Goal: Task Accomplishment & Management: Complete application form

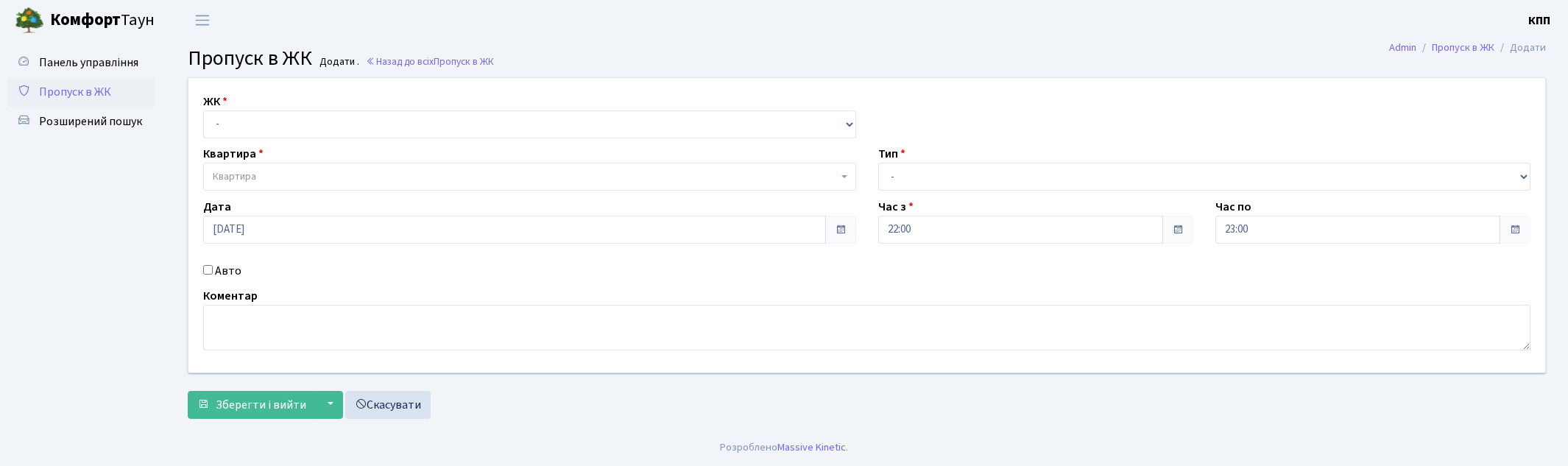
click at [232, 276] on label "Авто" at bounding box center [228, 271] width 27 height 18
click at [213, 274] on input "Авто" at bounding box center [208, 269] width 10 height 10
checkbox input "true"
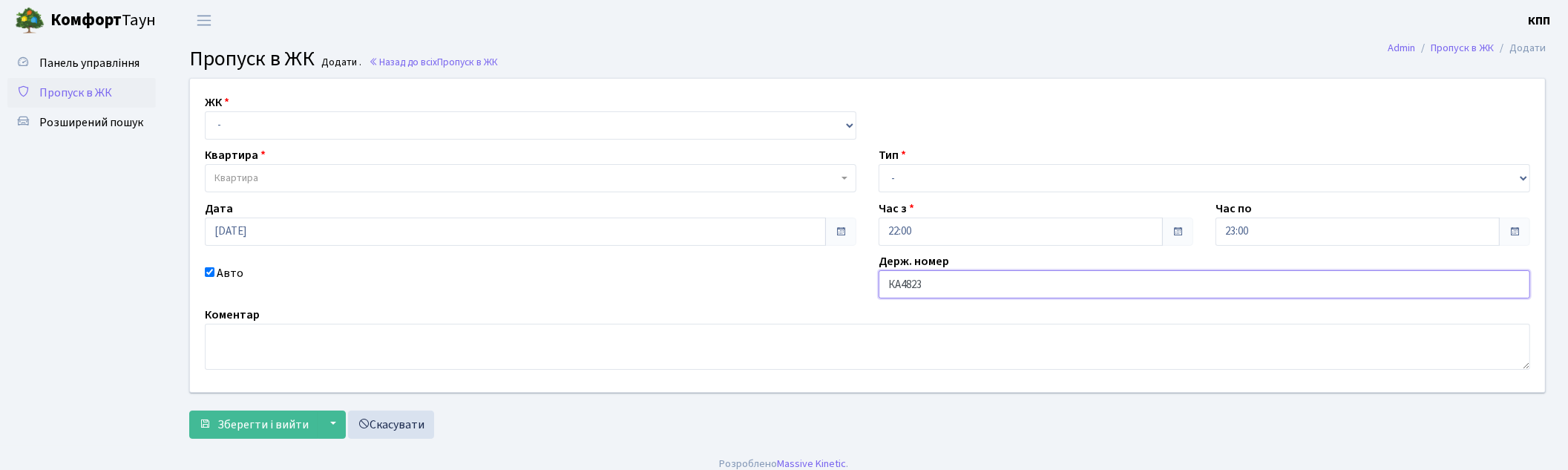
type input "КА4823ІК"
click at [440, 127] on select "- КТ, вул. Регенераторна, 4 КТ2, просп. Соборності, 17 КТ3, вул. Березнева, 16 …" at bounding box center [531, 126] width 652 height 28
select select "271"
click at [205, 111] on select "- КТ, вул. Регенераторна, 4 КТ2, просп. Соборності, 17 КТ3, вул. Березнева, 16 …" at bounding box center [531, 126] width 652 height 28
select select
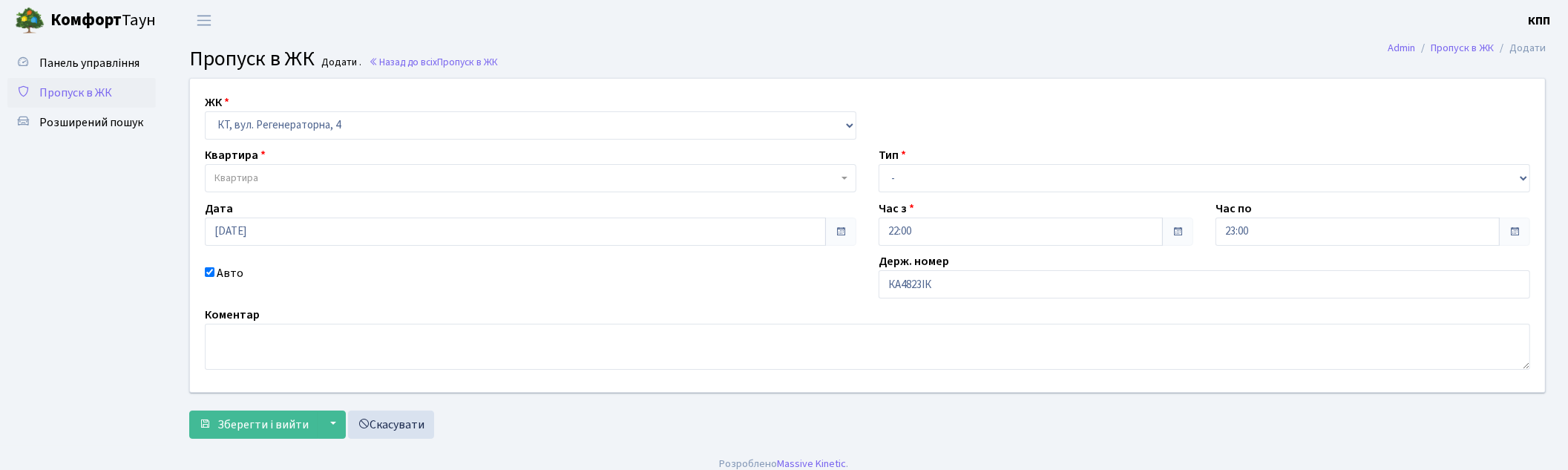
click at [295, 179] on span "Квартира" at bounding box center [526, 178] width 623 height 15
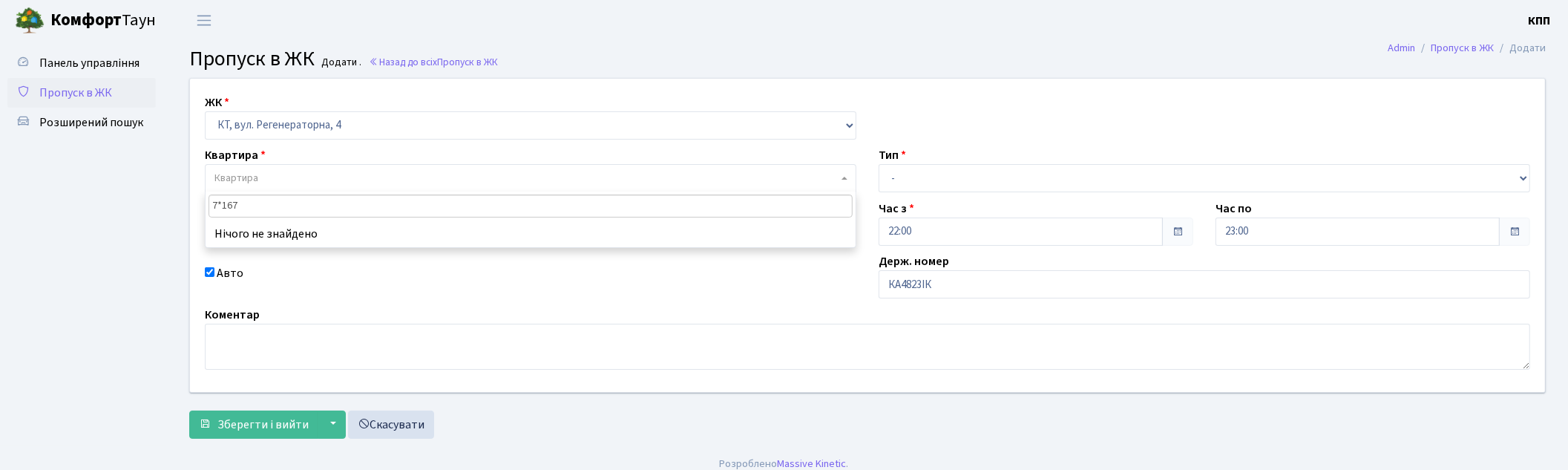
click at [219, 202] on input "7*167" at bounding box center [530, 206] width 644 height 23
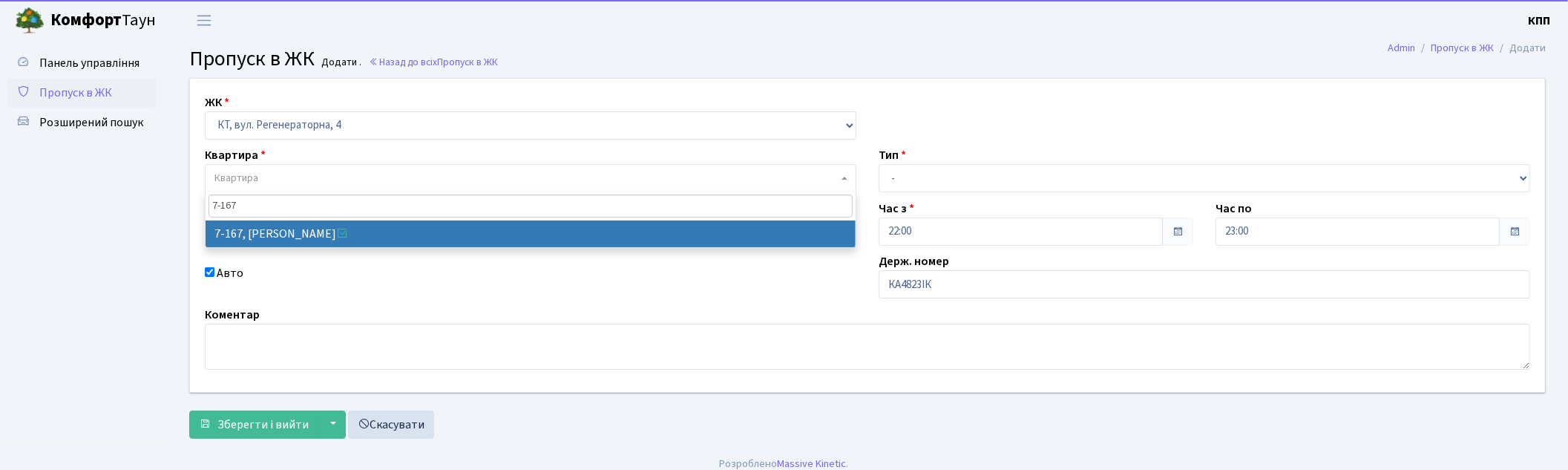
type input "7-167"
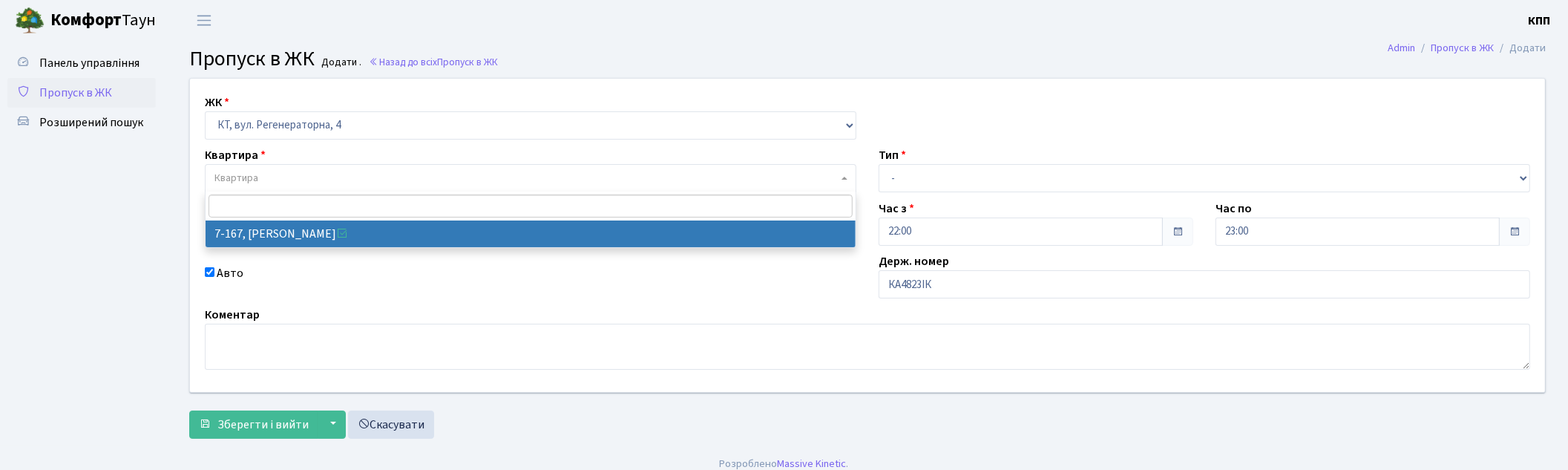
select select "5008"
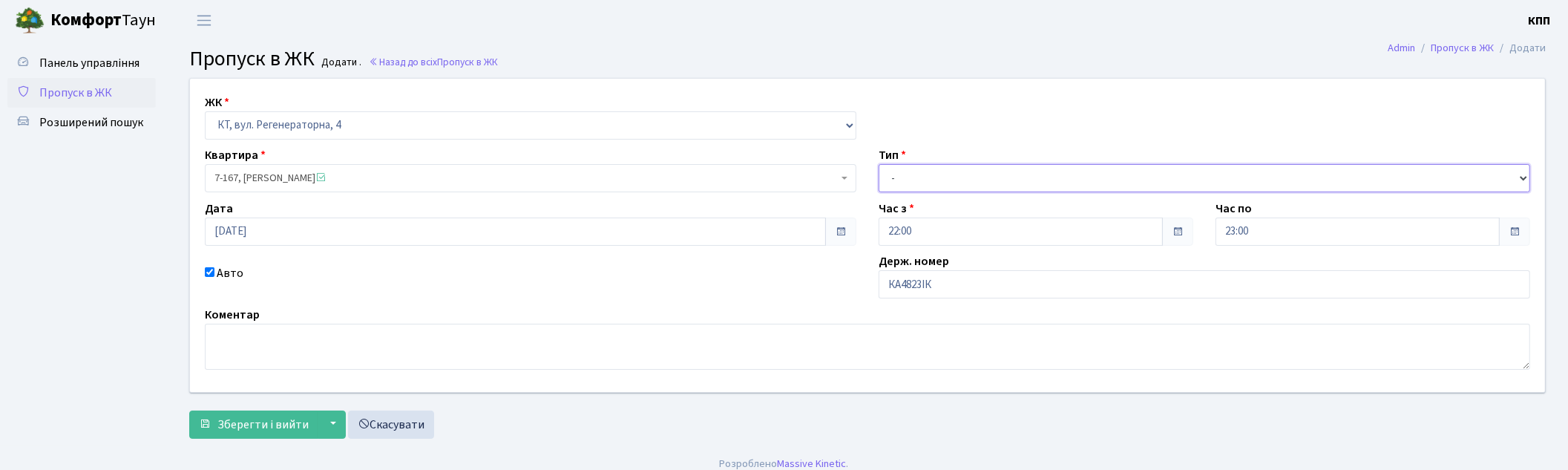
click at [923, 173] on select "- Доставка Таксі Гості Сервіс" at bounding box center [1205, 178] width 652 height 28
select select "2"
click at [879, 164] on select "- Доставка Таксі Гості Сервіс" at bounding box center [1205, 178] width 652 height 28
click at [247, 429] on span "Зберегти і вийти" at bounding box center [263, 425] width 92 height 16
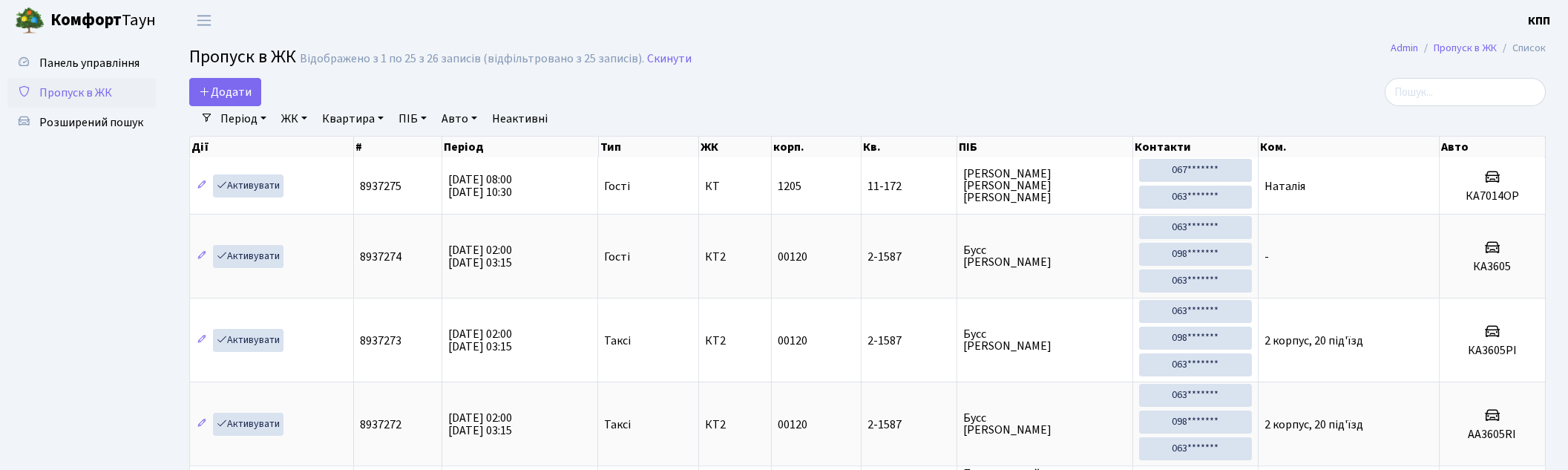
select select "25"
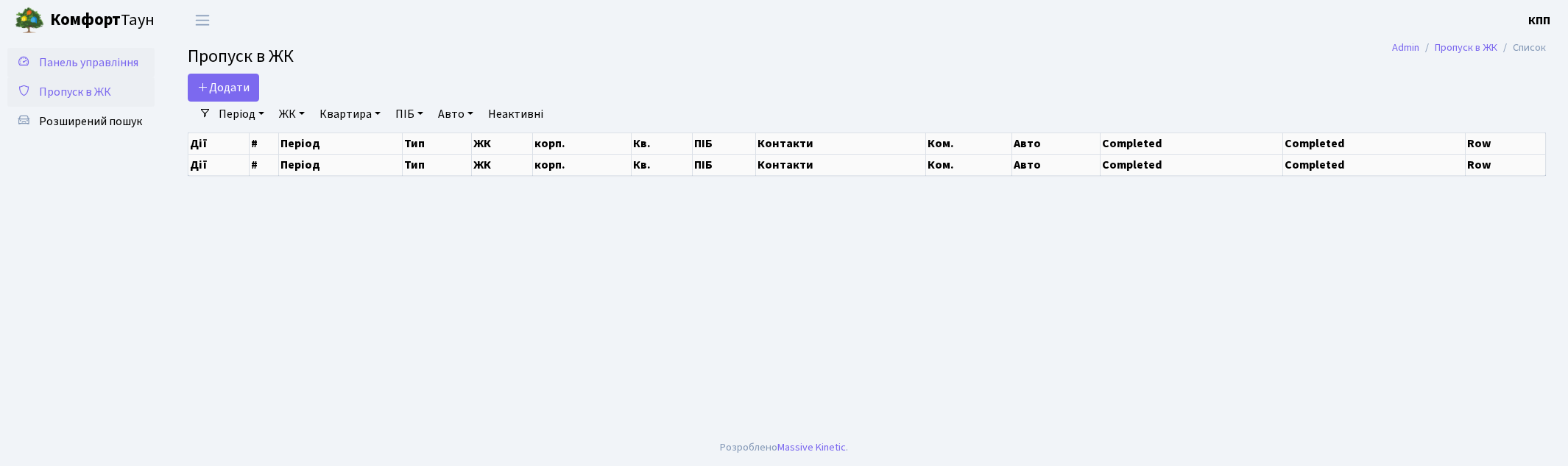
select select "25"
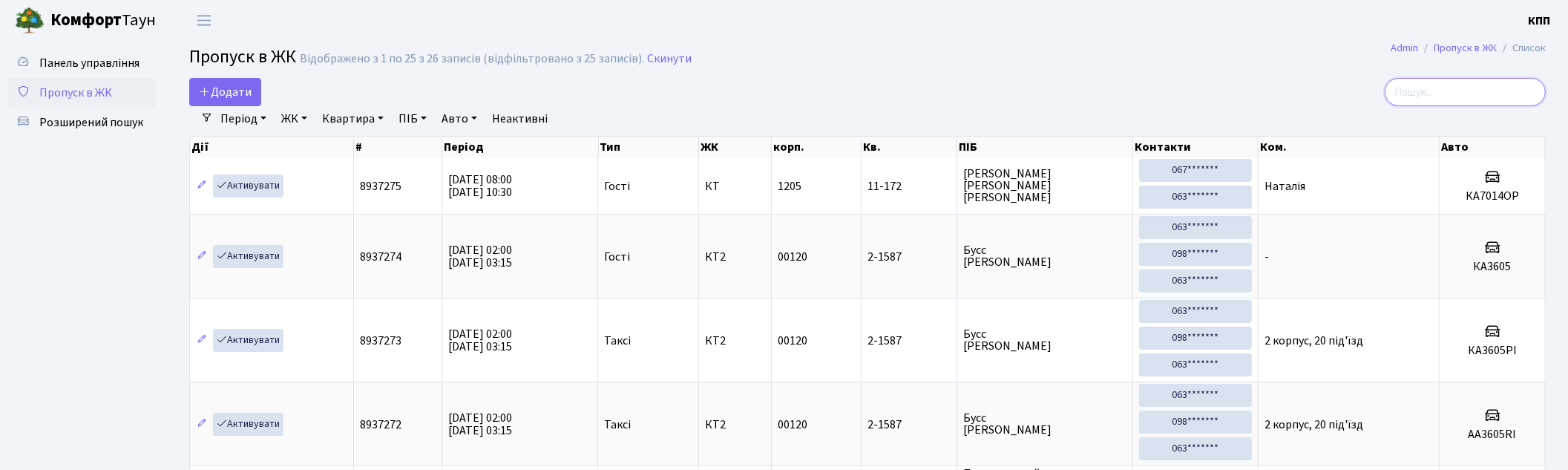
click at [1434, 97] on input "search" at bounding box center [1465, 93] width 161 height 28
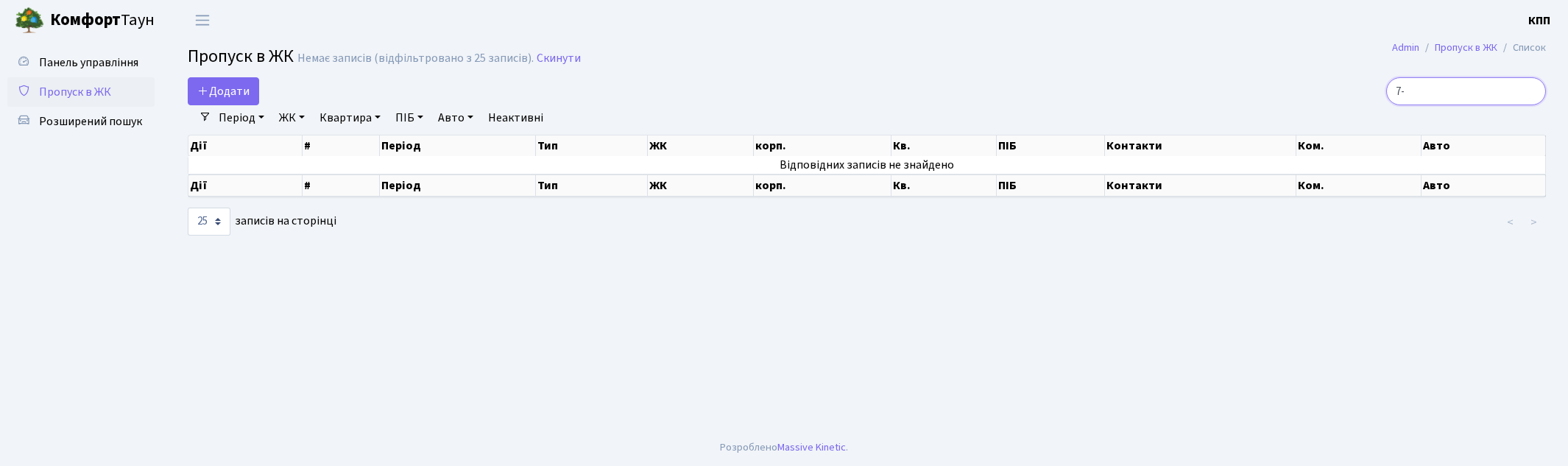
type input "7"
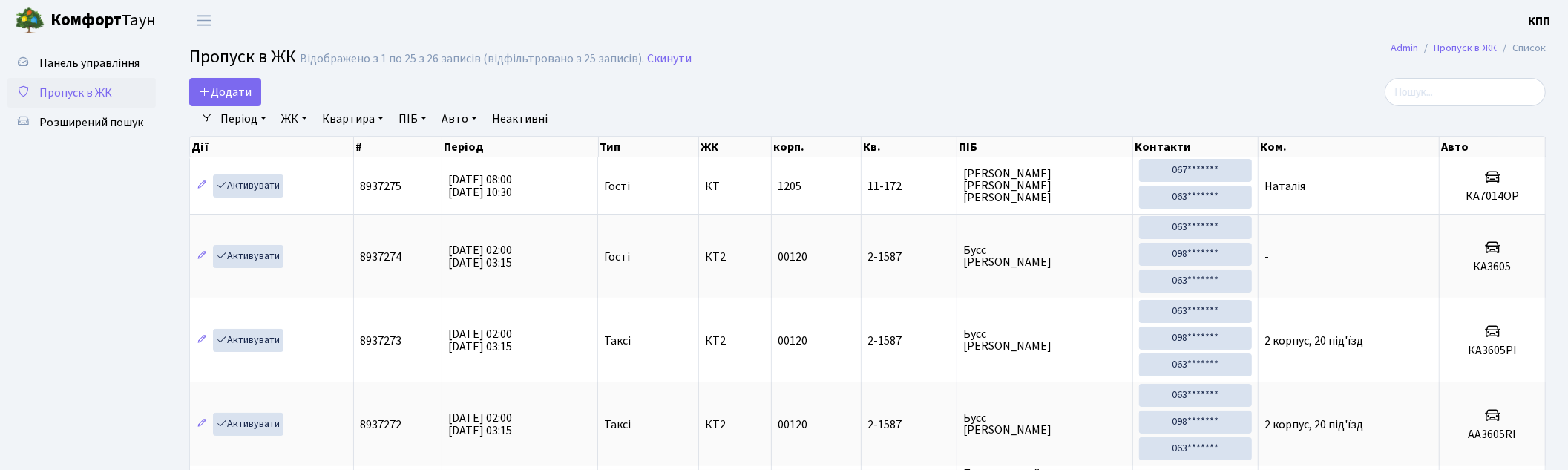
click at [254, 119] on link "Період" at bounding box center [243, 118] width 58 height 25
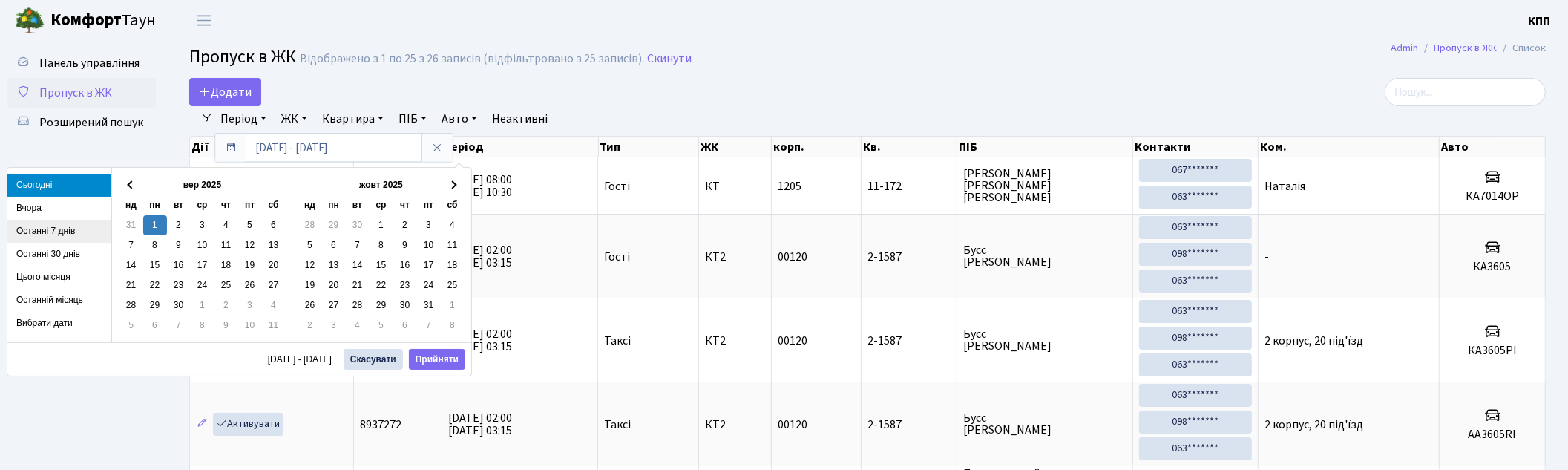
click at [43, 232] on li "Останні 7 днів" at bounding box center [59, 231] width 104 height 23
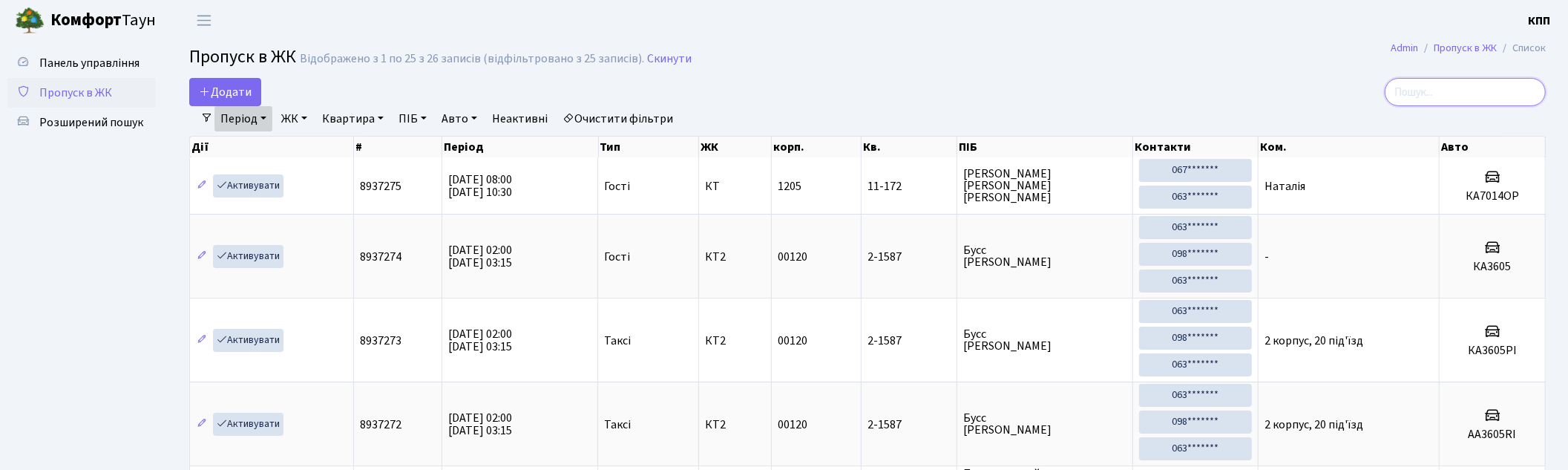
click at [1447, 93] on input "search" at bounding box center [1465, 93] width 161 height 28
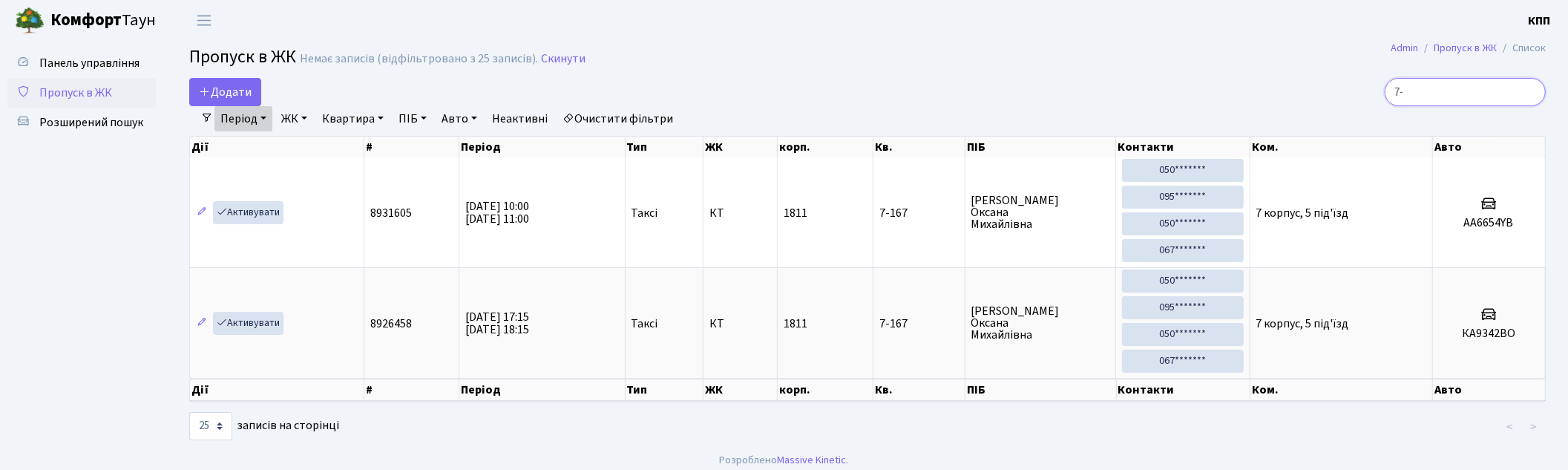
type input "7"
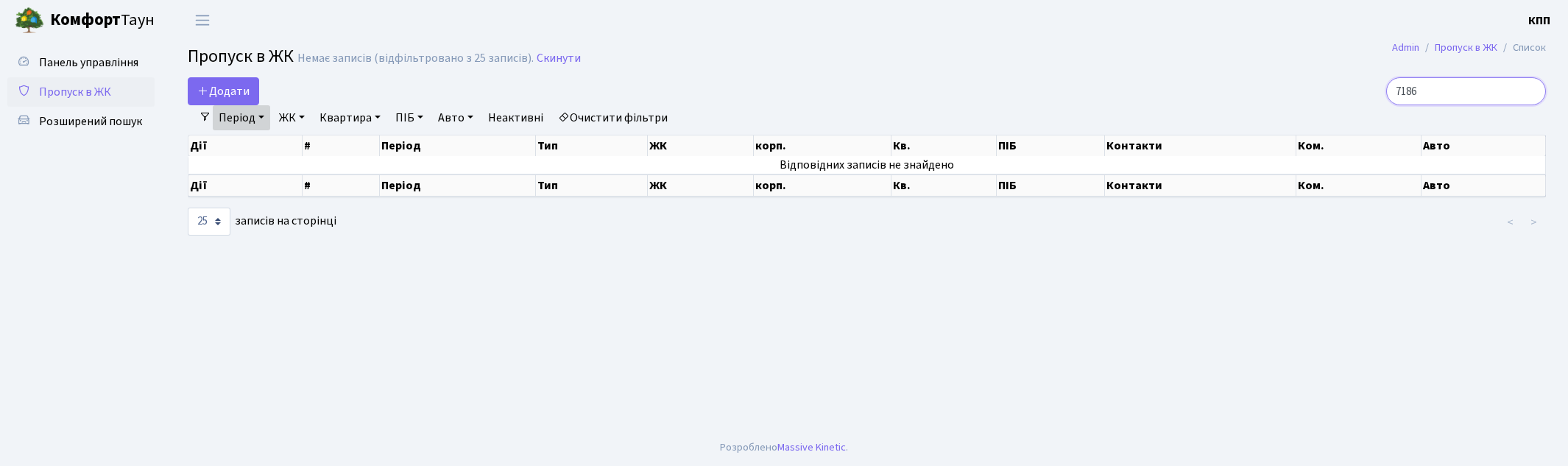
click at [1425, 90] on input "7186" at bounding box center [1466, 92] width 160 height 28
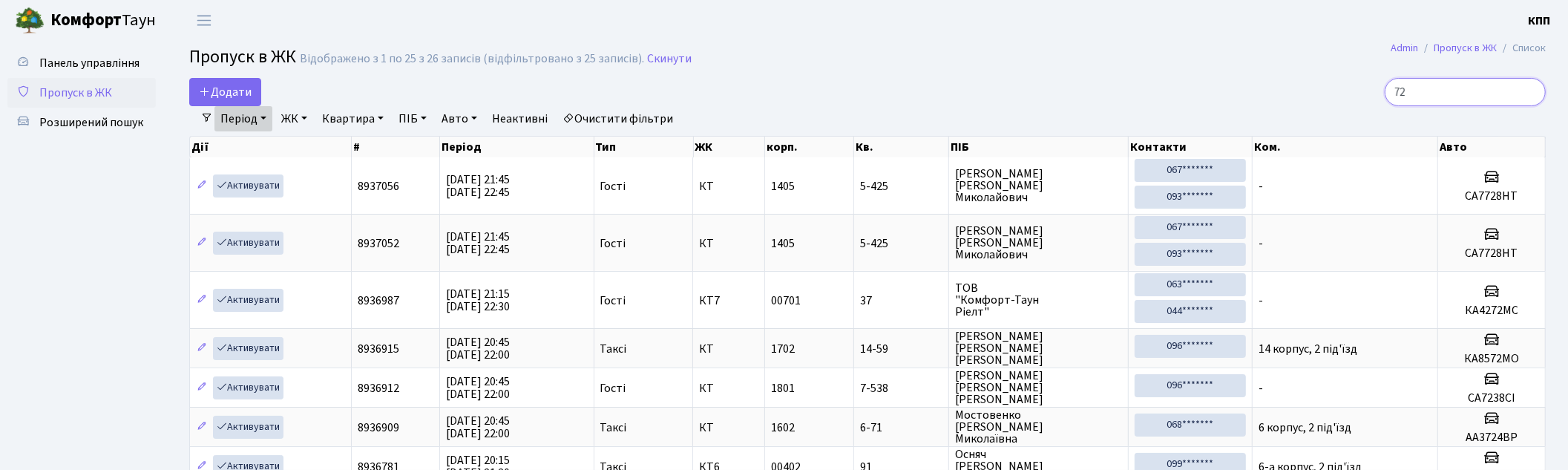
type input "7"
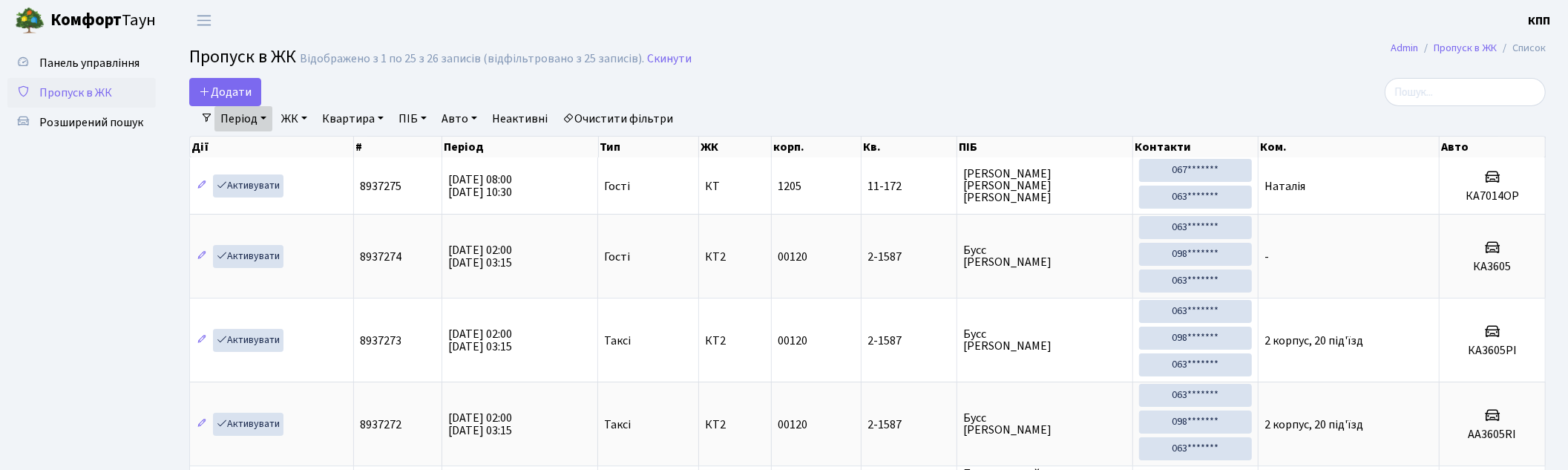
click at [63, 92] on span "Пропуск в ЖК" at bounding box center [76, 93] width 73 height 16
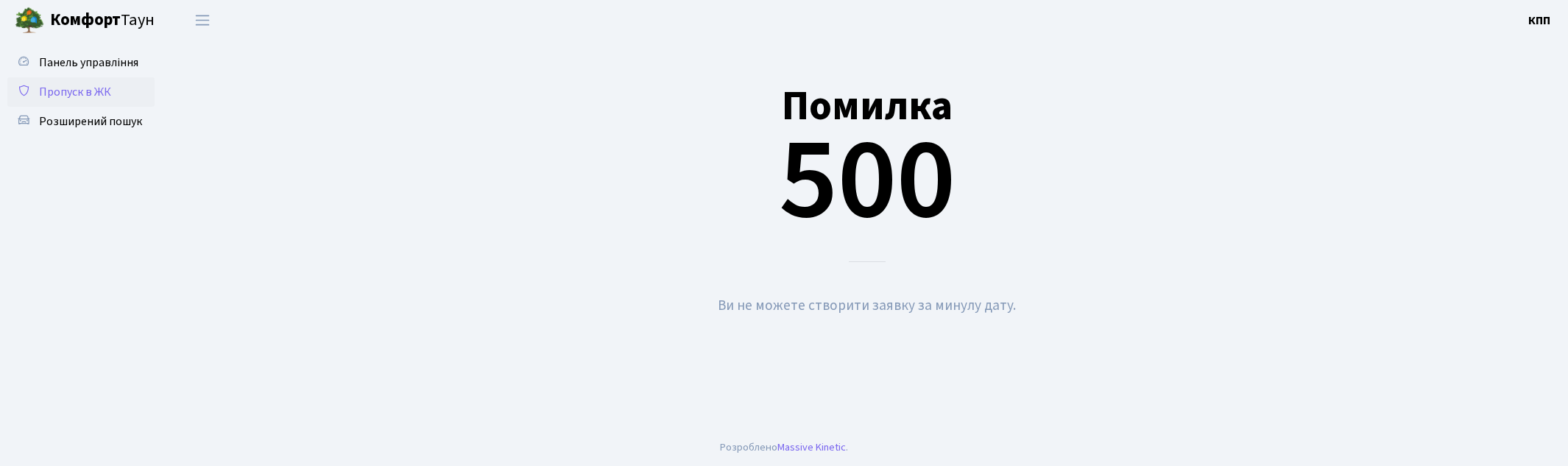
click at [64, 91] on span "Пропуск в ЖК" at bounding box center [75, 92] width 72 height 16
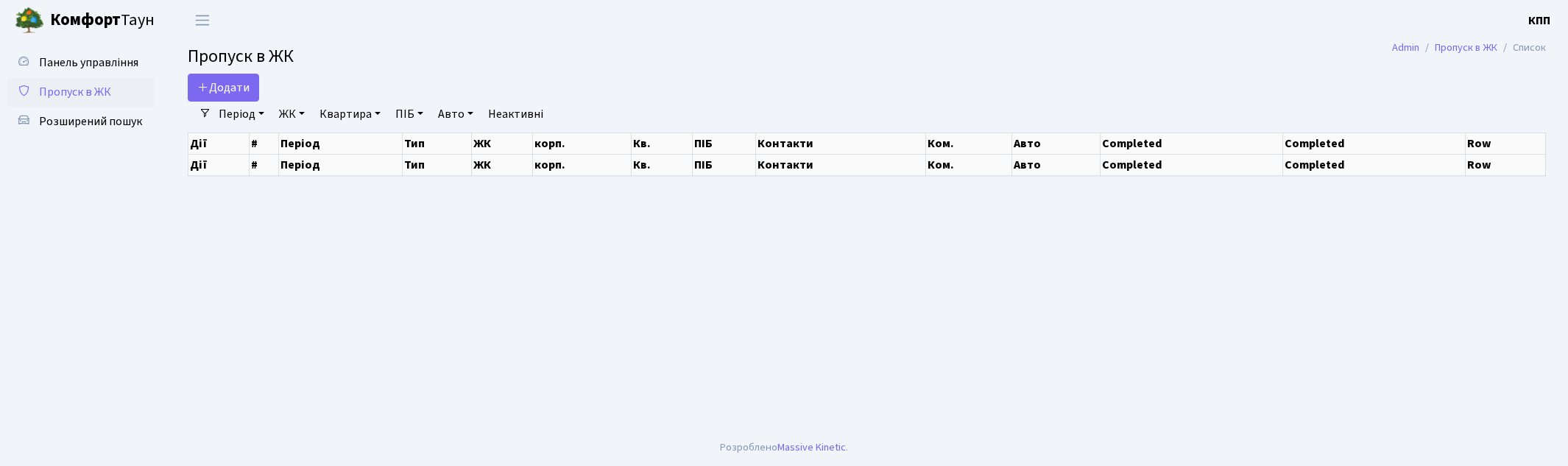
select select "25"
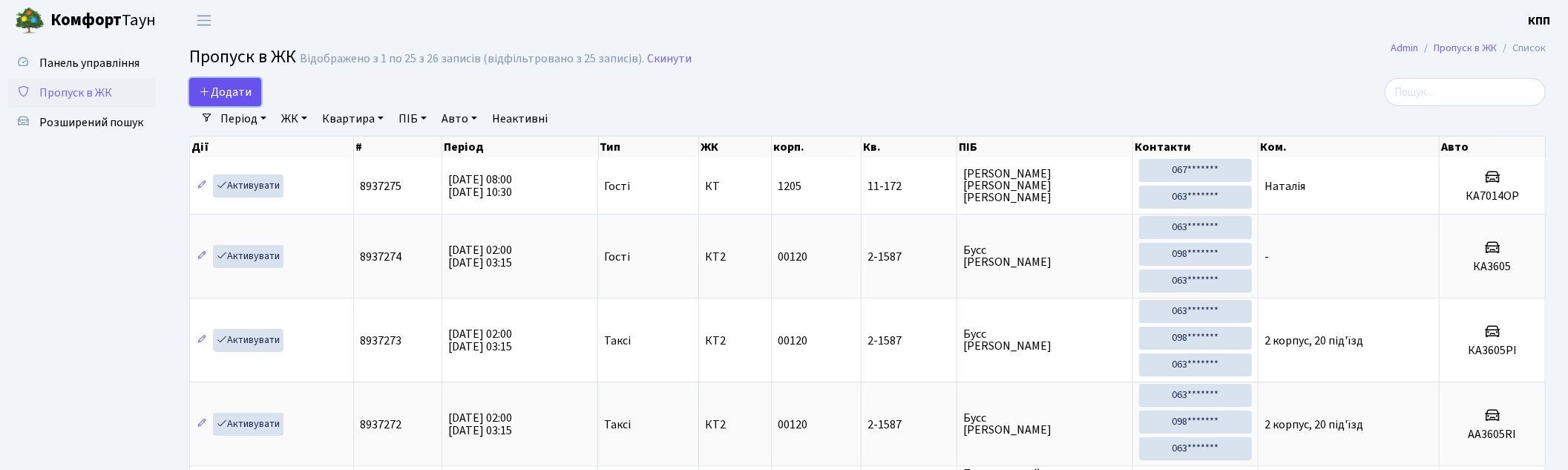
click at [223, 91] on span "Додати" at bounding box center [224, 92] width 53 height 16
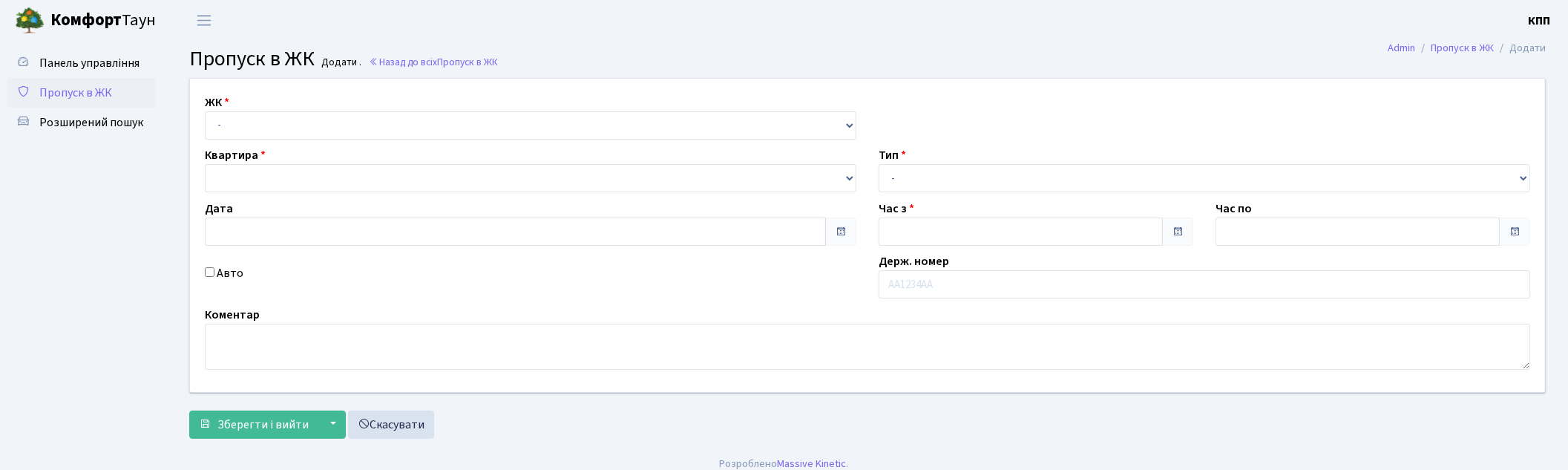
type input "[DATE]"
type input "04:45"
type input "05:45"
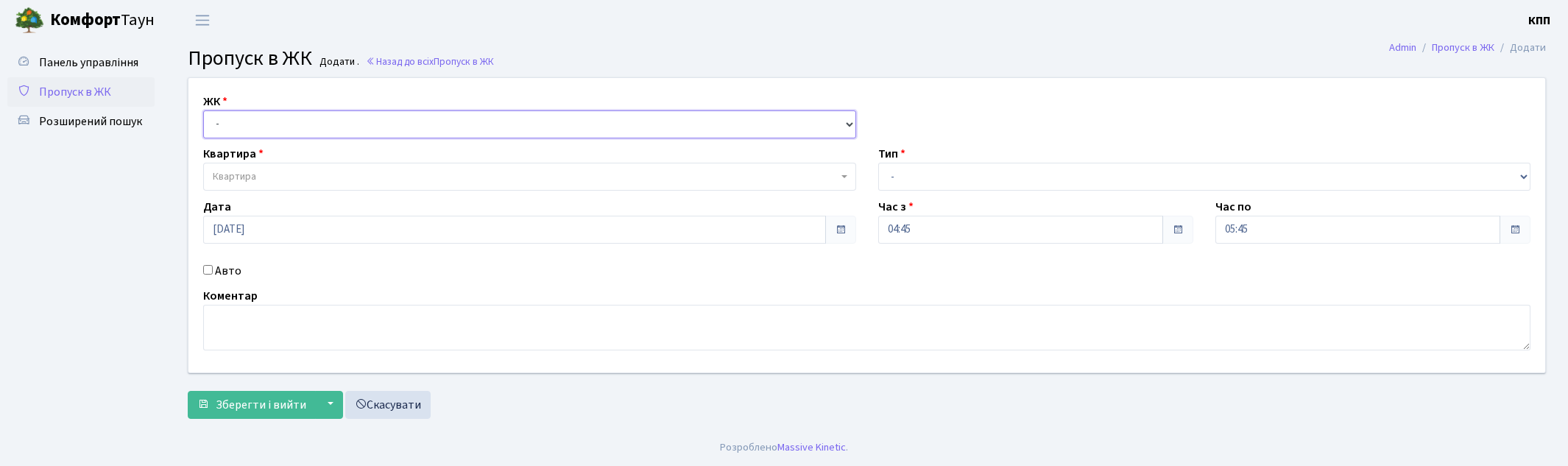
click at [243, 130] on select "- КТ, вул. Регенераторна, 4 КТ2, просп. Соборності, 17 КТ3, вул. Березнева, 16 …" at bounding box center [529, 124] width 653 height 28
select select "271"
click at [203, 110] on select "- КТ, вул. Регенераторна, 4 КТ2, просп. Соборності, 17 КТ3, вул. Березнева, 16 …" at bounding box center [529, 124] width 653 height 28
select select
click at [249, 172] on span "Квартира" at bounding box center [234, 177] width 43 height 15
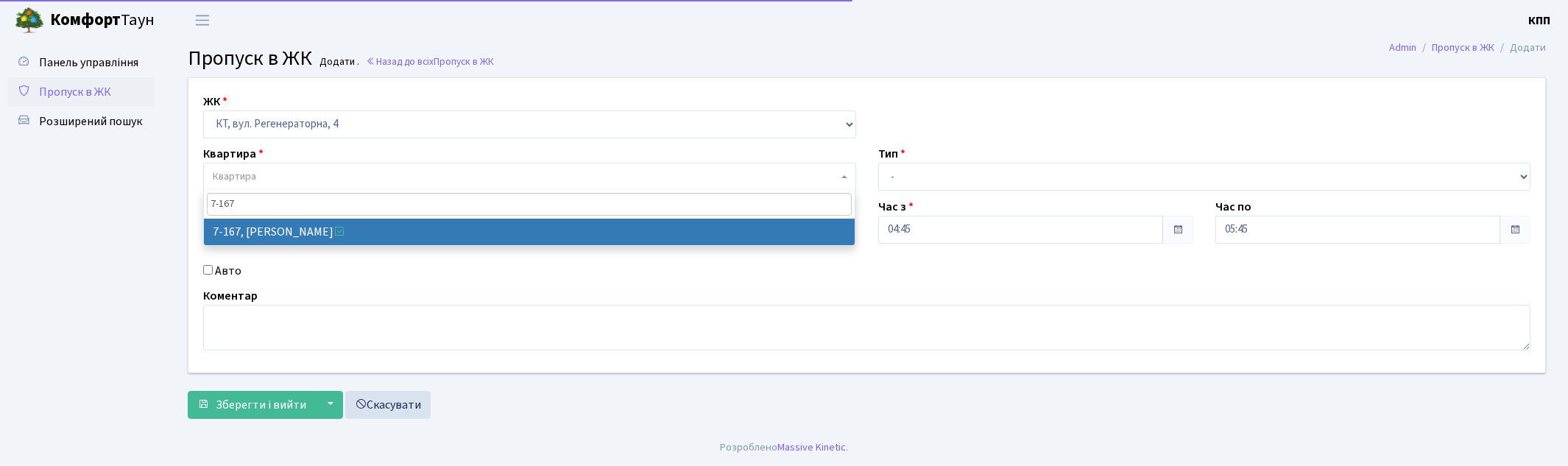
type input "7-167"
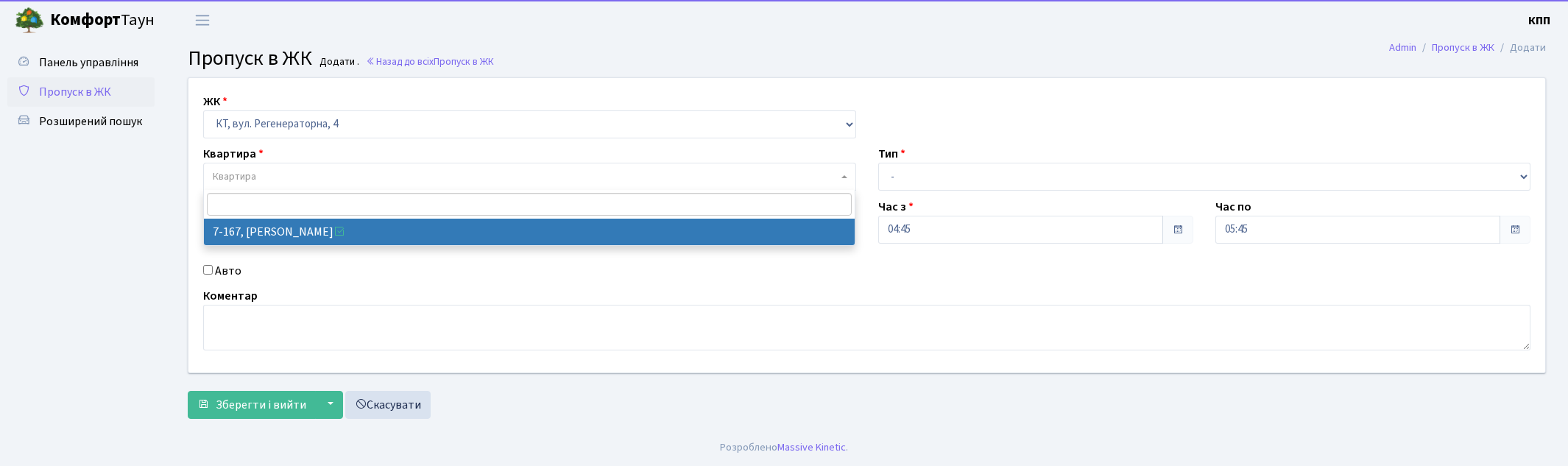
select select "5008"
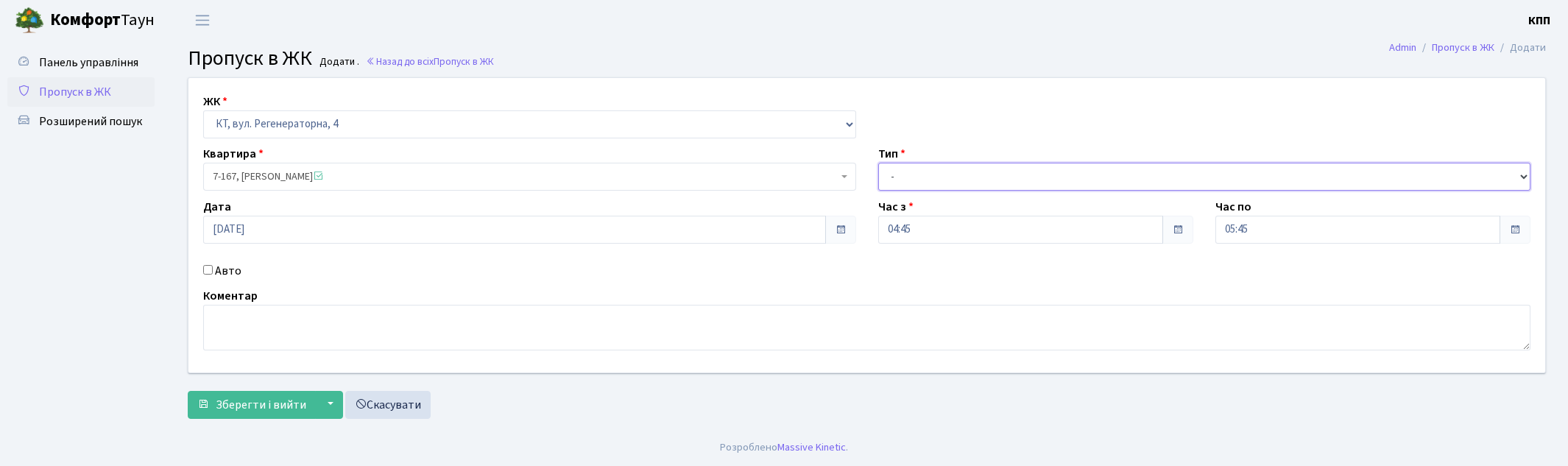
drag, startPoint x: 967, startPoint y: 174, endPoint x: 961, endPoint y: 188, distance: 15.2
click at [967, 174] on select "- Доставка Таксі Гості Сервіс" at bounding box center [1204, 177] width 653 height 28
select select "2"
click at [878, 162] on select "- Доставка Таксі Гості Сервіс" at bounding box center [1204, 177] width 653 height 28
click at [237, 271] on label "Авто" at bounding box center [228, 271] width 27 height 18
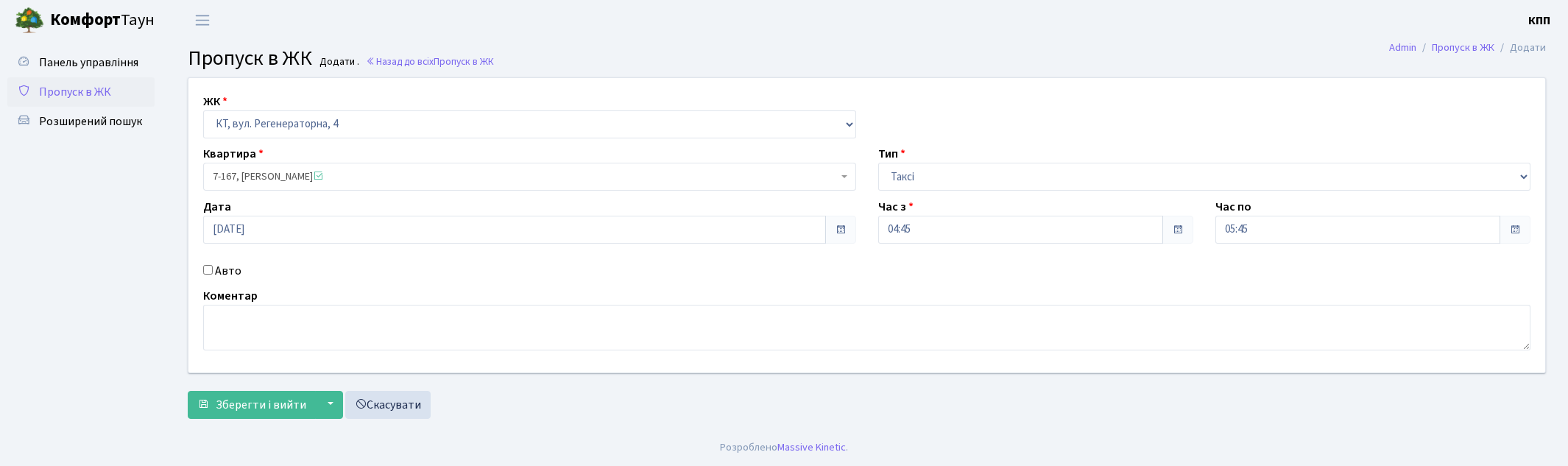
click at [213, 271] on input "Авто" at bounding box center [208, 269] width 10 height 10
checkbox input "true"
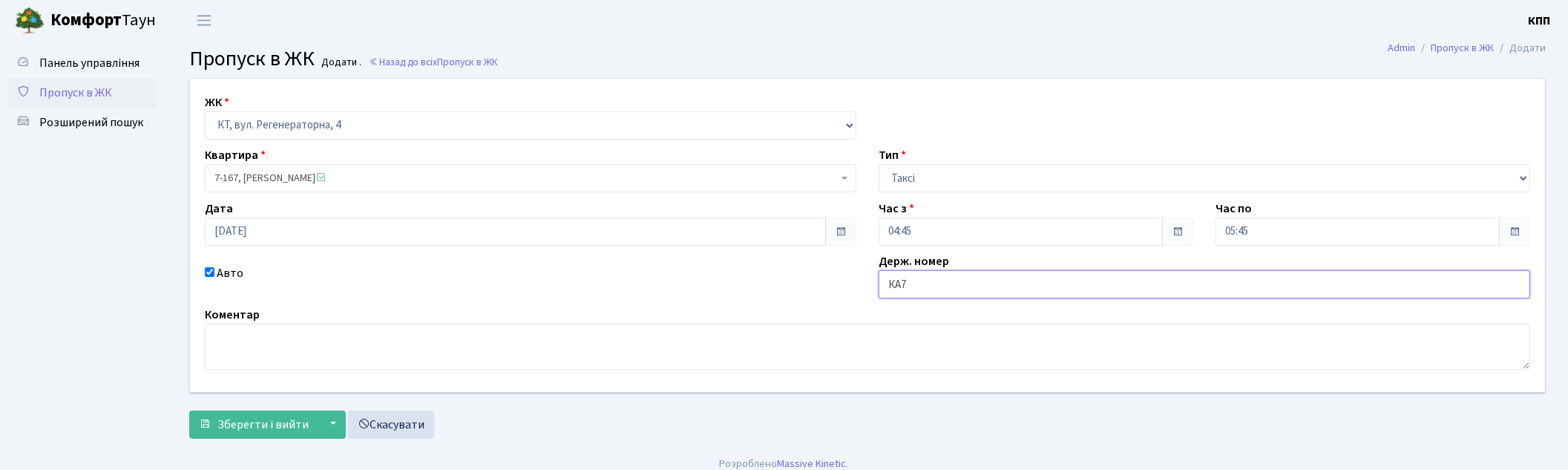
type input "КА"
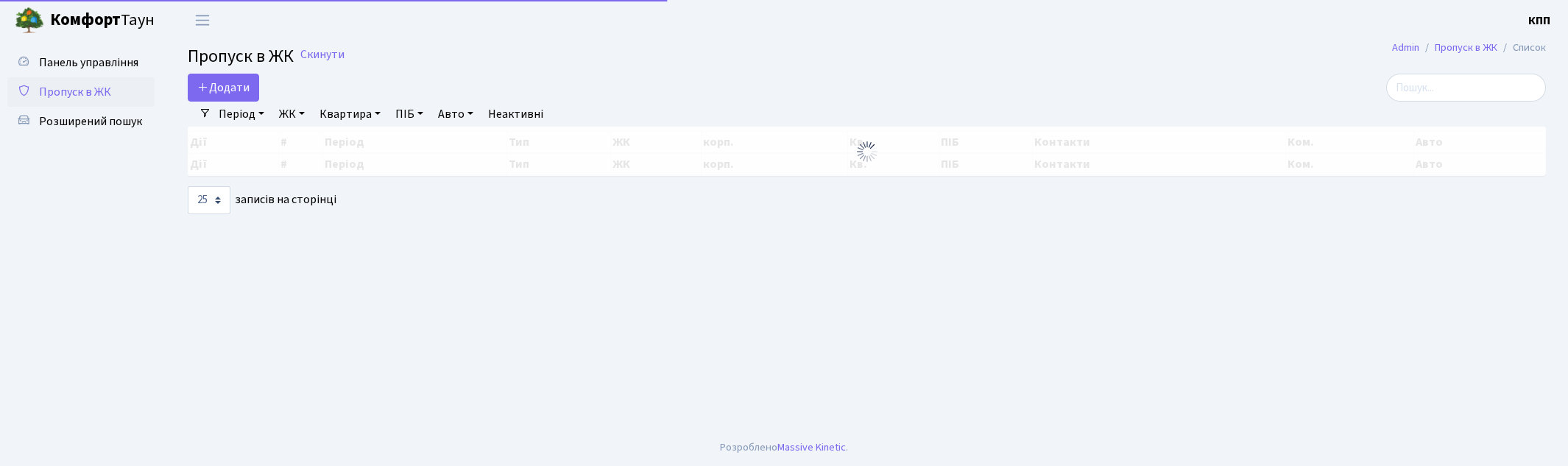
select select "25"
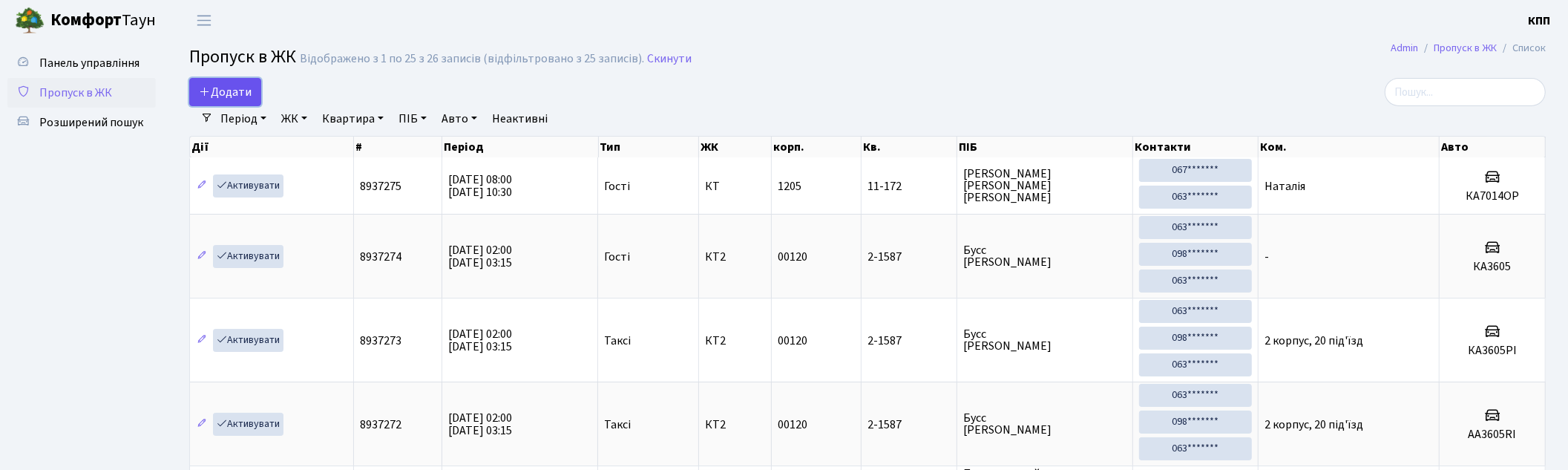
click at [240, 93] on span "Додати" at bounding box center [224, 92] width 53 height 16
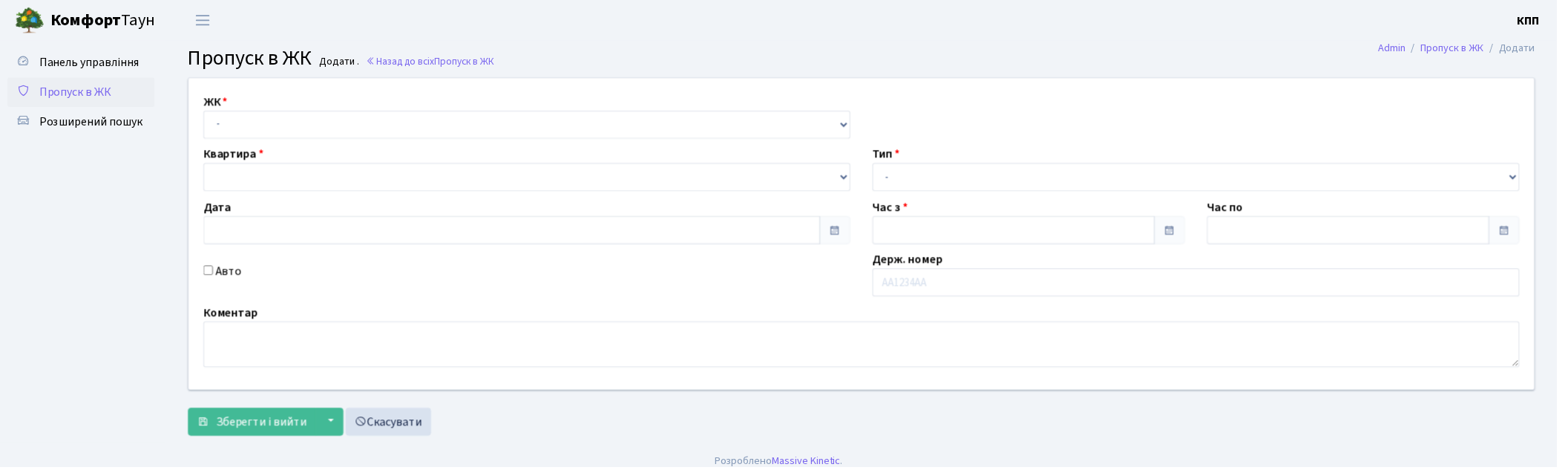
type input "[DATE]"
type input "04:45"
type input "05:45"
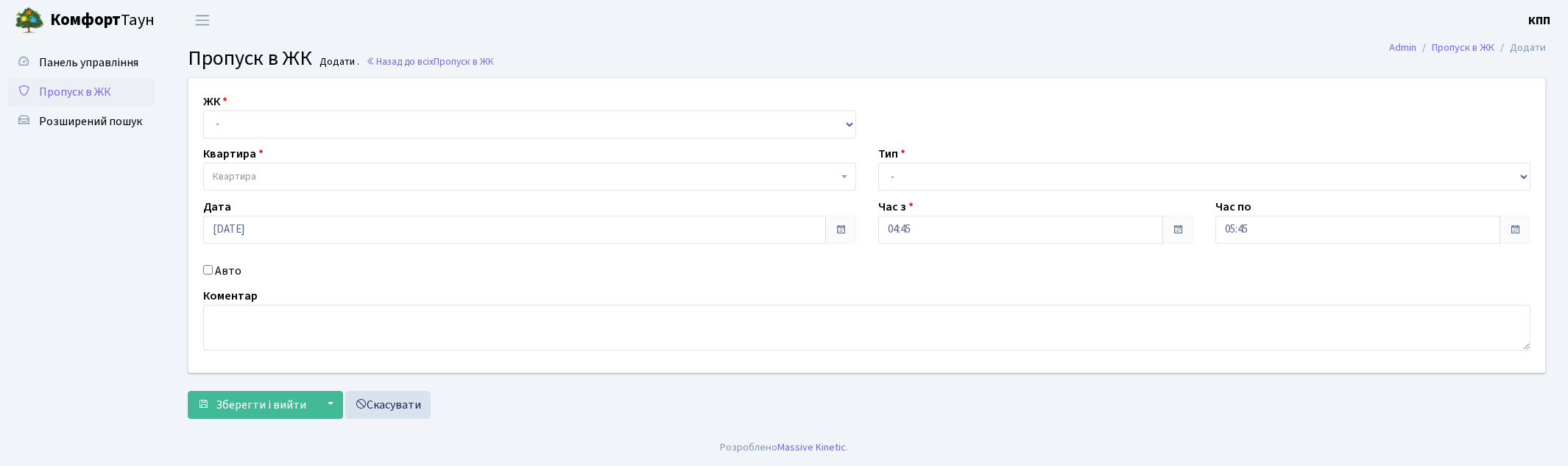
click at [208, 267] on input "Авто" at bounding box center [208, 269] width 10 height 10
checkbox input "true"
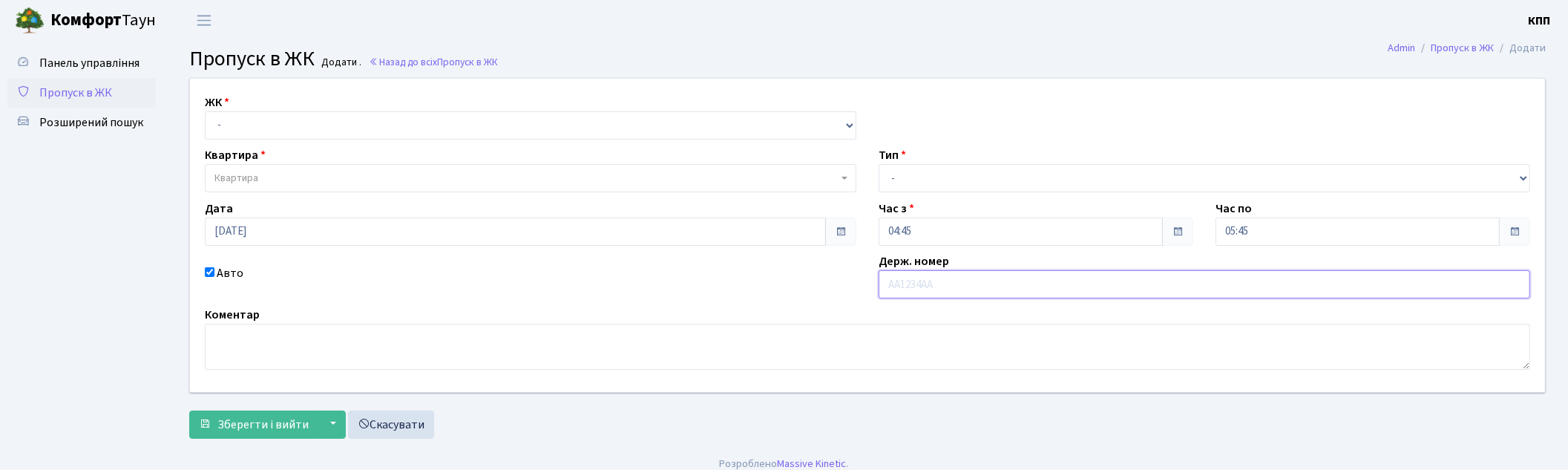
click at [915, 280] on input "text" at bounding box center [1205, 284] width 652 height 28
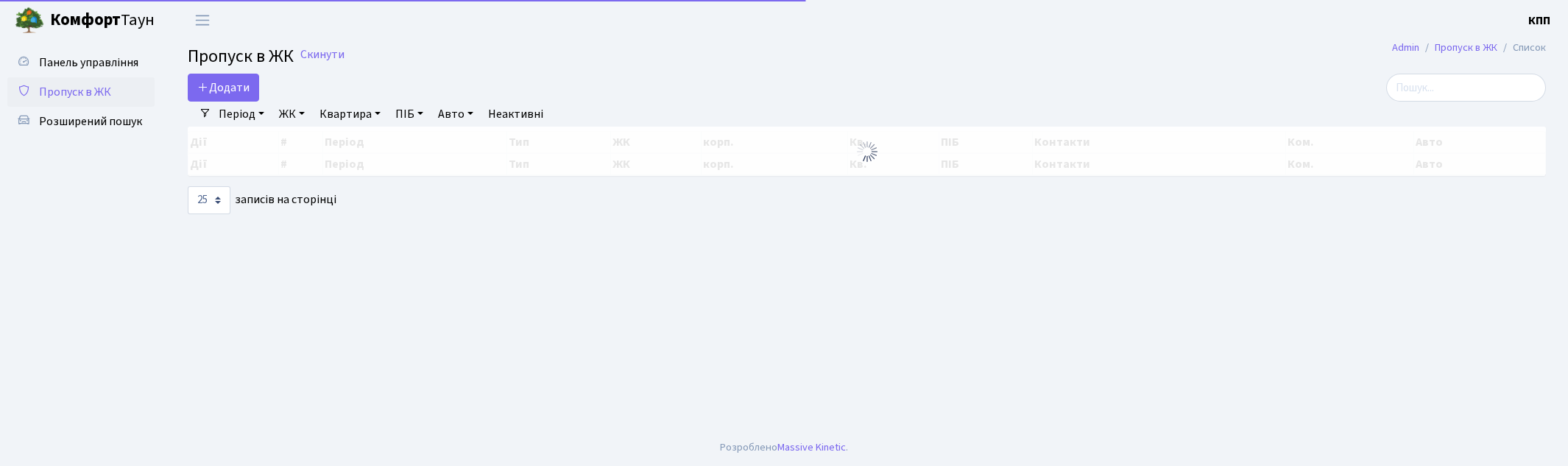
select select "25"
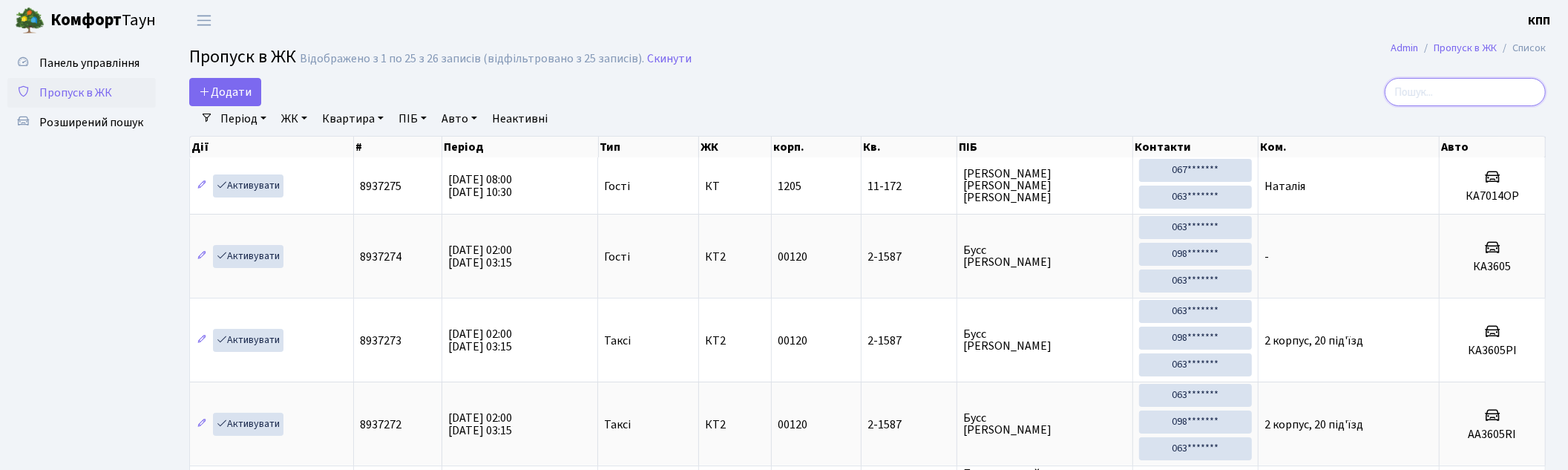
click at [1460, 96] on input "search" at bounding box center [1465, 93] width 161 height 28
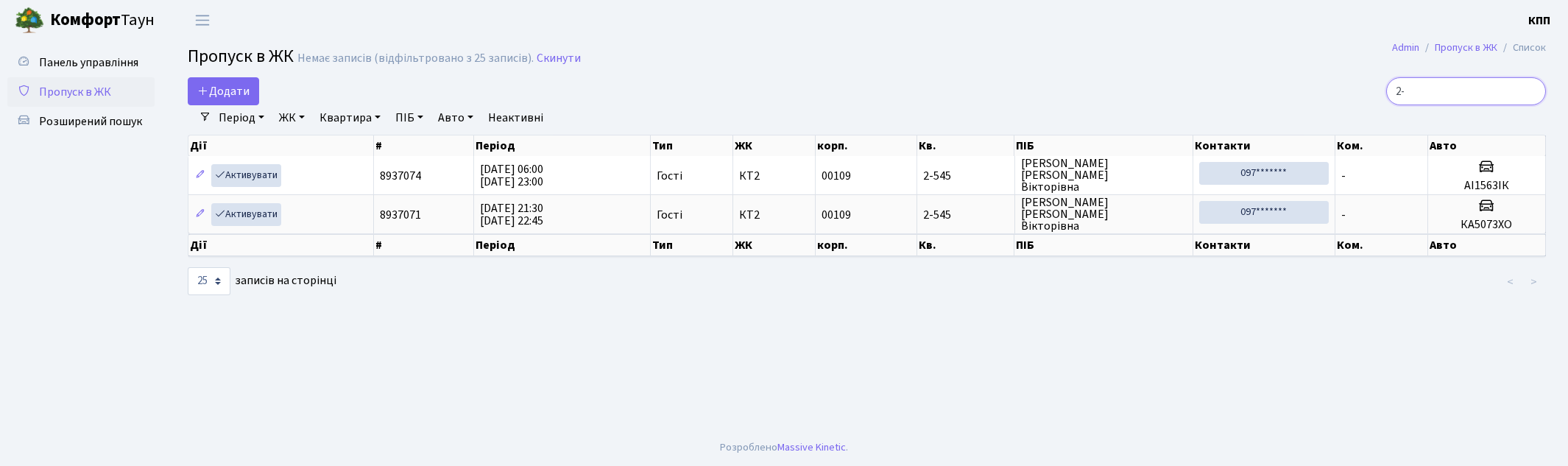
type input "2"
